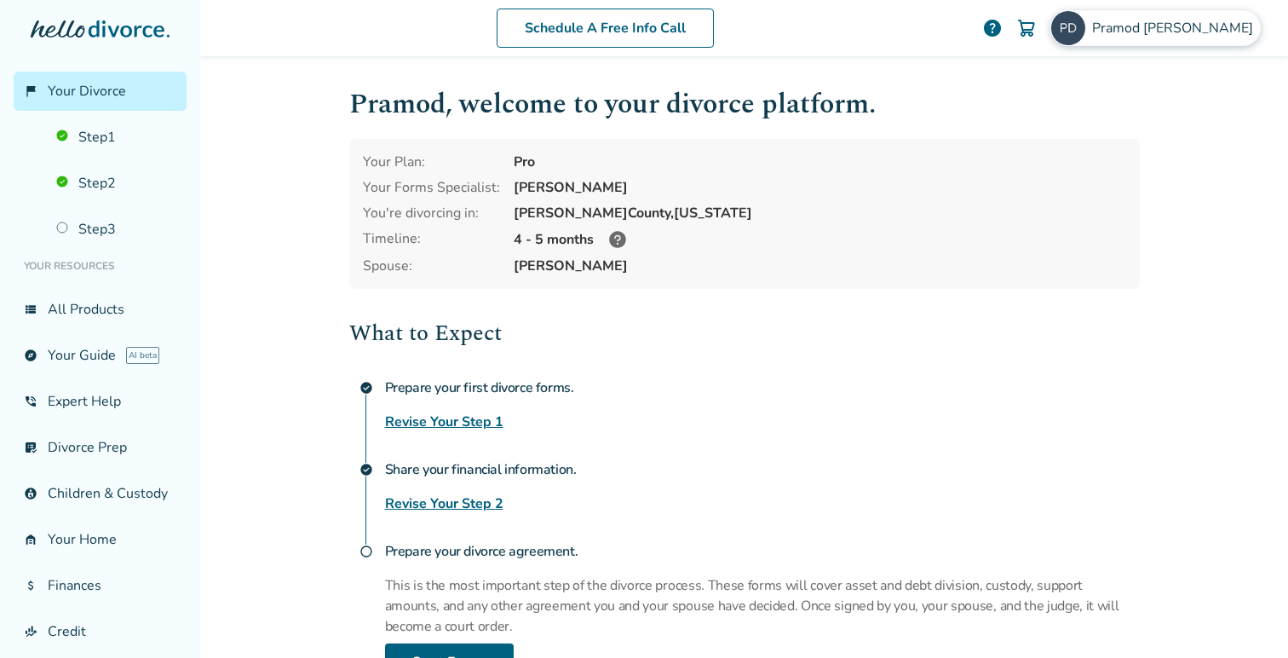
click at [1195, 32] on span "[PERSON_NAME]" at bounding box center [1176, 28] width 168 height 19
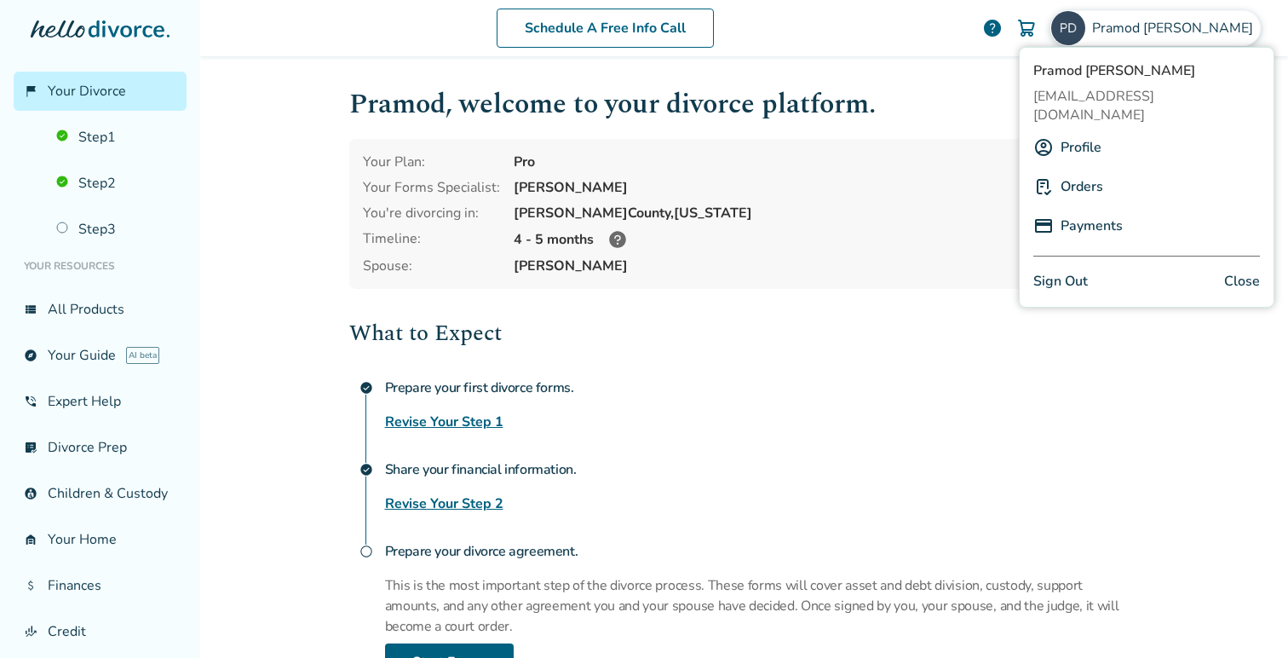
click at [1063, 270] on link "Sign Out" at bounding box center [1061, 281] width 55 height 23
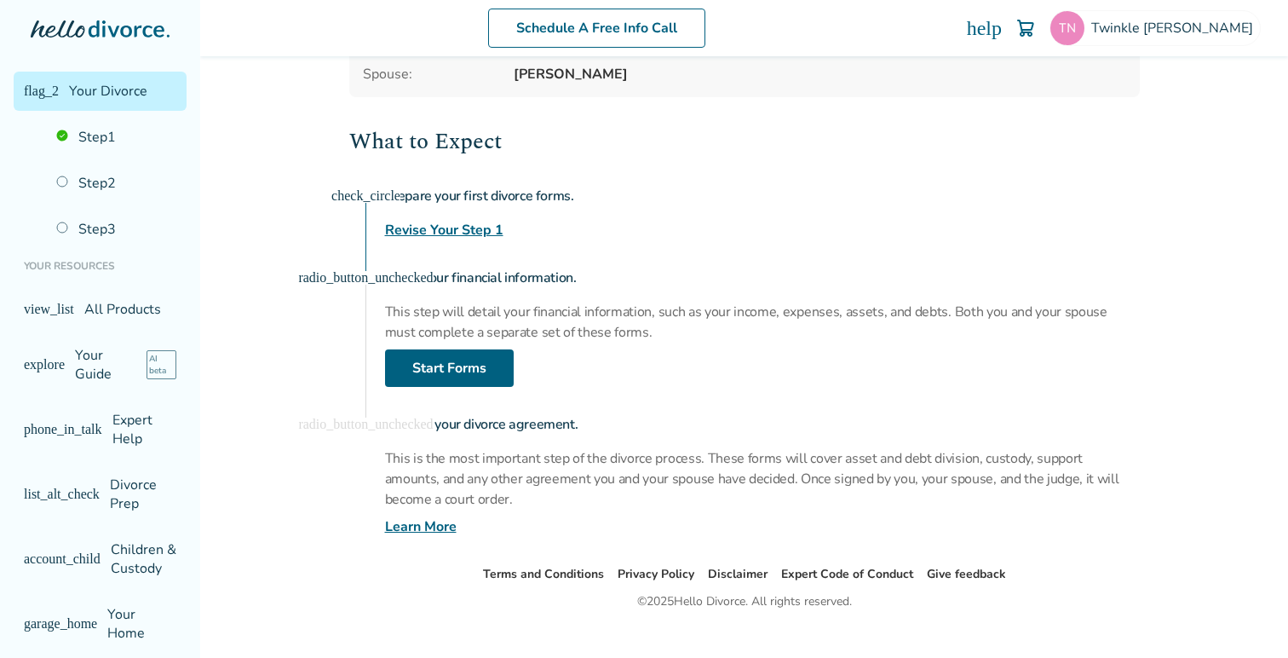
scroll to position [196, 0]
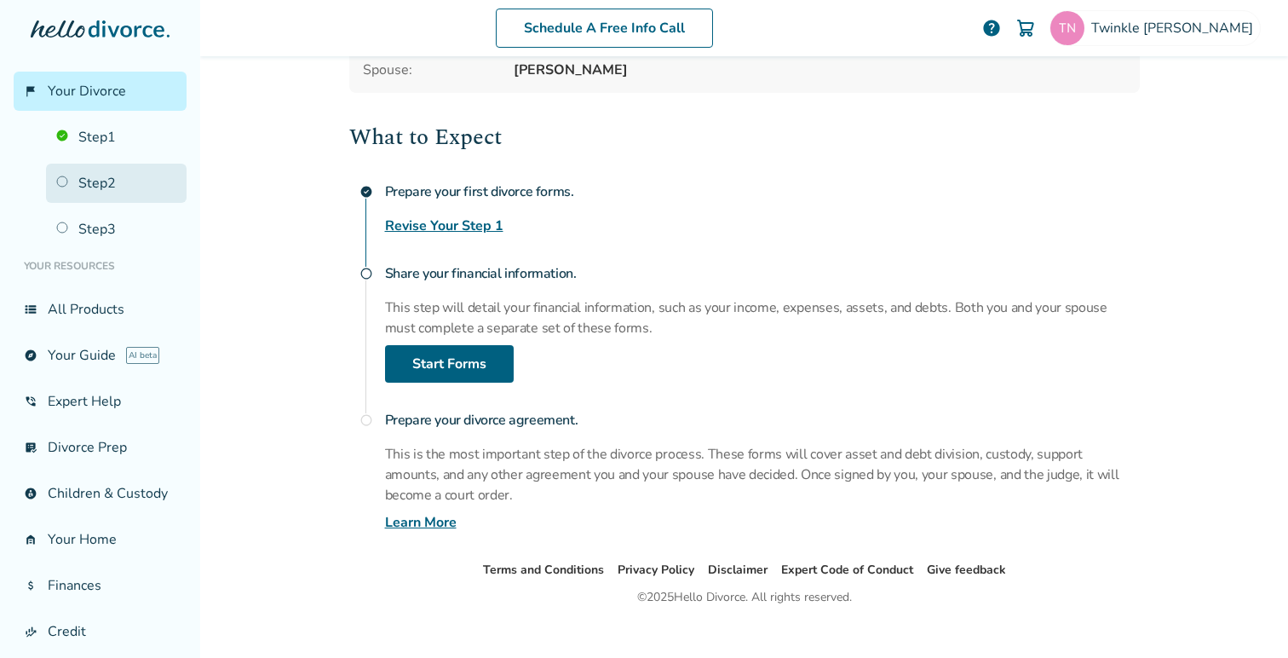
click at [96, 187] on link "Step 2" at bounding box center [116, 183] width 141 height 39
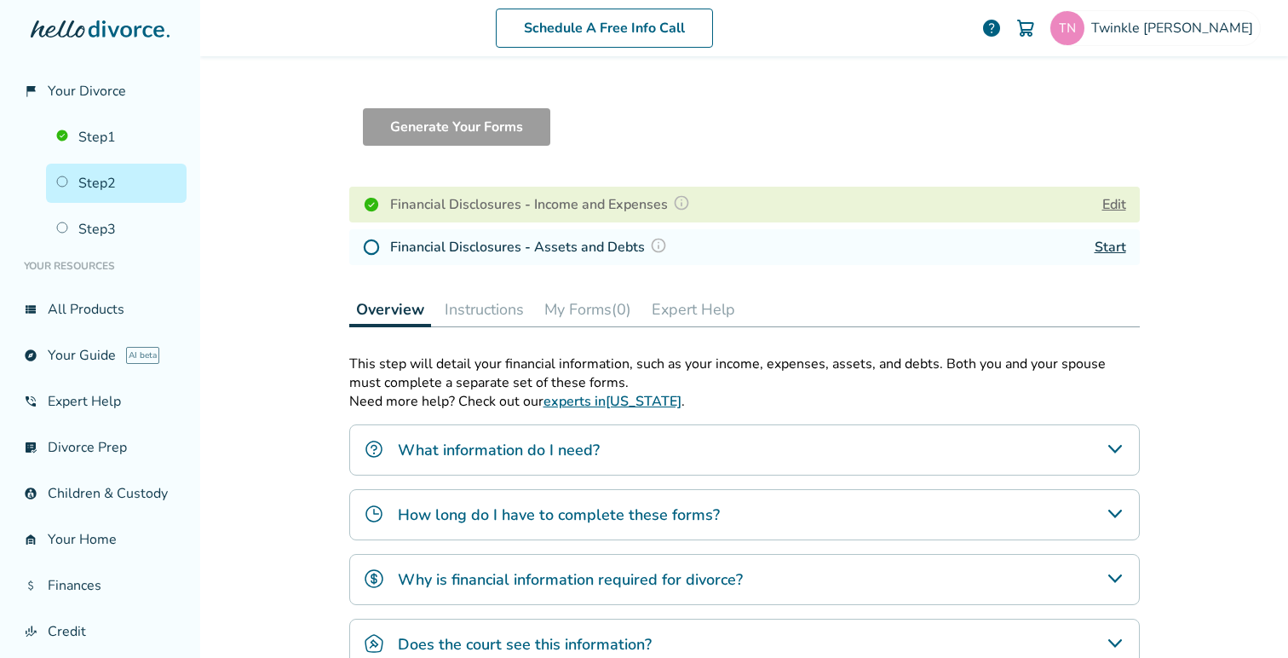
click at [1112, 245] on link "Start" at bounding box center [1111, 247] width 32 height 19
